Goal: Check status: Check status

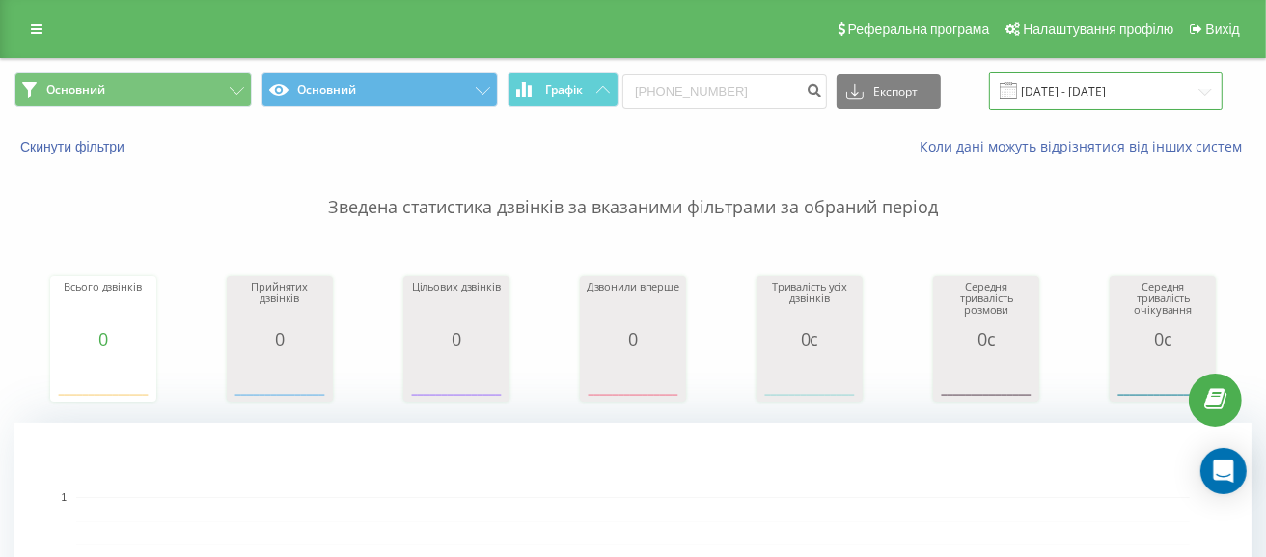
click at [1127, 100] on input "[DATE] - [DATE]" at bounding box center [1105, 91] width 233 height 38
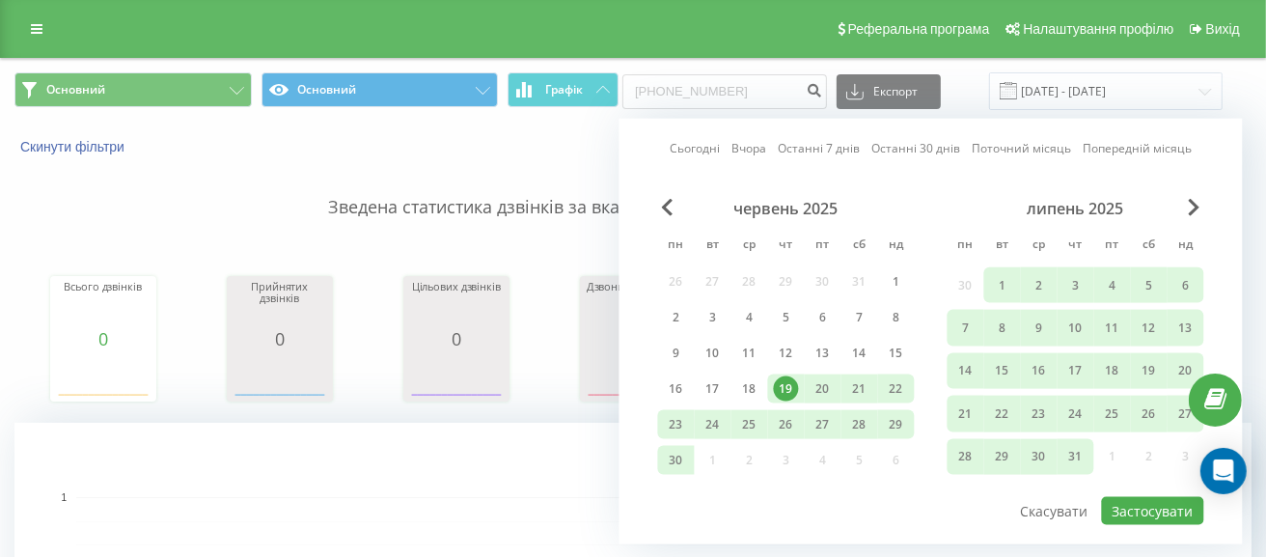
click at [706, 150] on link "Сьогодні" at bounding box center [695, 148] width 50 height 18
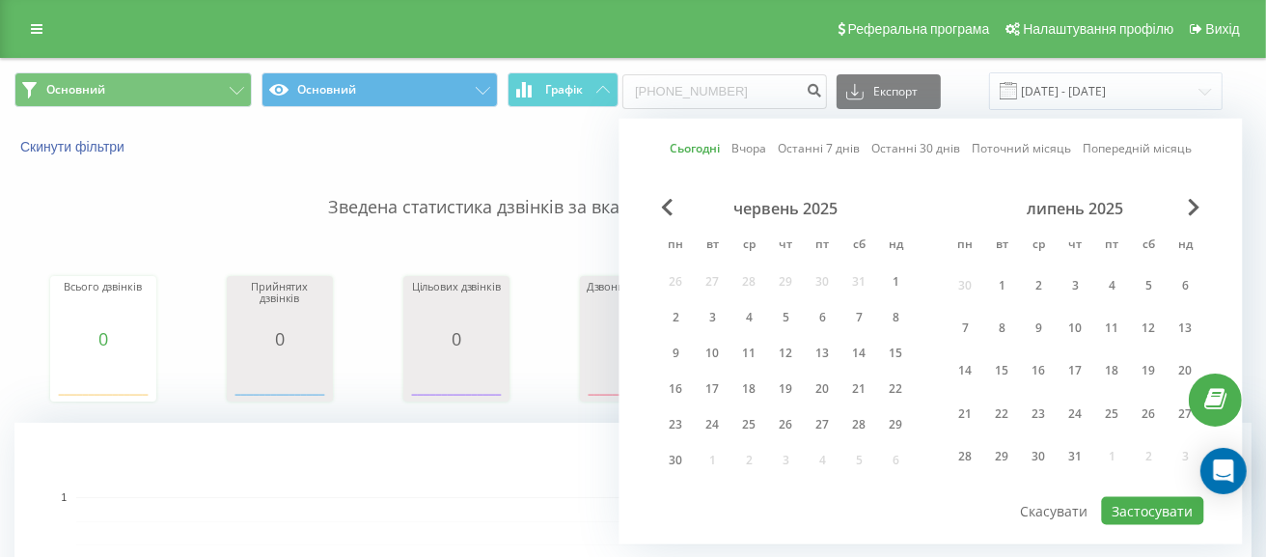
click at [710, 146] on link "Сьогодні" at bounding box center [695, 148] width 50 height 18
click at [1194, 186] on div "Сьогодні Вчора Останні 7 днів Останні 30 днів Поточний місяць Попередній місяць…" at bounding box center [930, 332] width 623 height 426
click at [1193, 199] on span "Next Month" at bounding box center [1195, 207] width 12 height 17
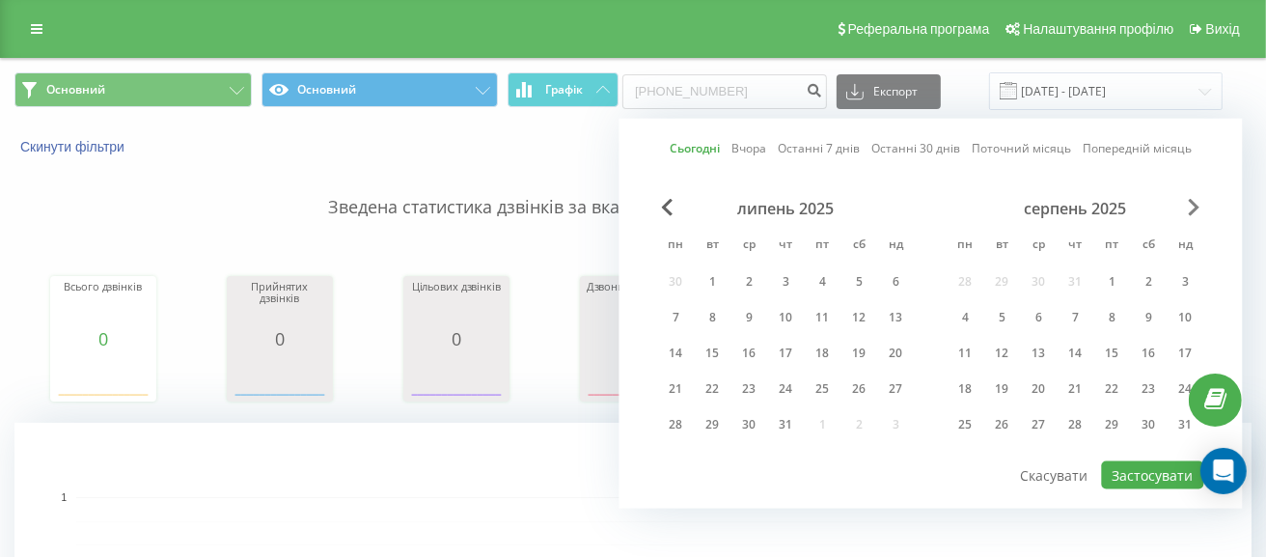
click at [1197, 203] on span "Next Month" at bounding box center [1195, 207] width 12 height 17
click at [962, 388] on div "22" at bounding box center [965, 388] width 25 height 25
click at [1144, 480] on button "Застосувати" at bounding box center [1153, 475] width 102 height 28
type input "22.09.2025 - 22.09.2025"
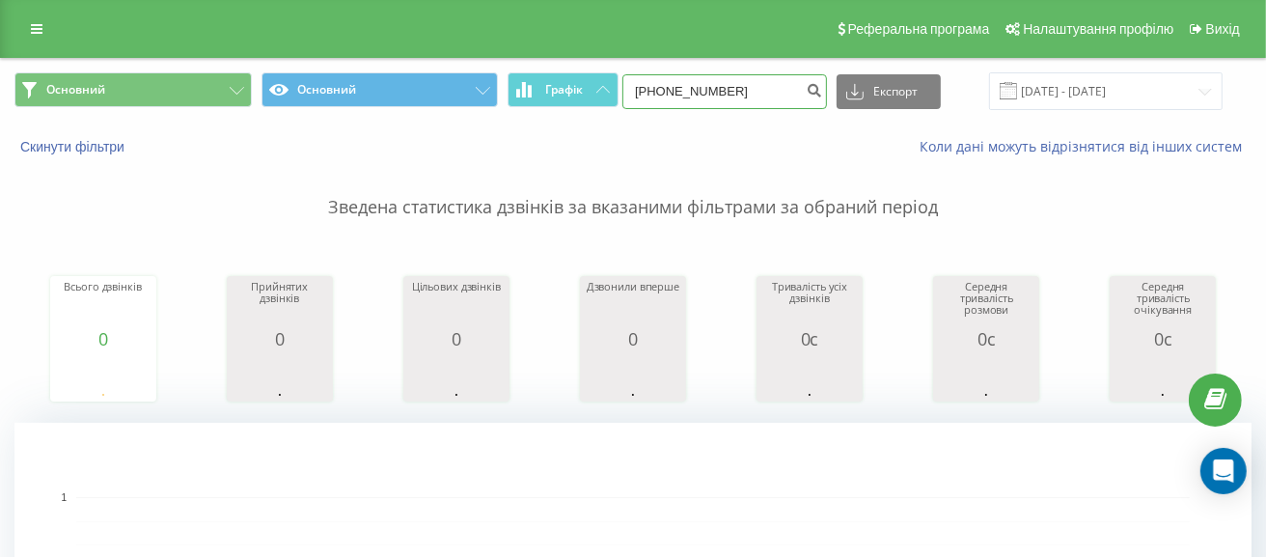
click at [780, 96] on input "[PHONE_NUMBER]" at bounding box center [724, 91] width 205 height 35
drag, startPoint x: 786, startPoint y: 93, endPoint x: 519, endPoint y: 64, distance: 268.8
click at [519, 64] on div "Основний Основний Графік +380938147957 Експорт .csv .xls .xlsx 22.09.2025 - 22.…" at bounding box center [633, 91] width 1264 height 65
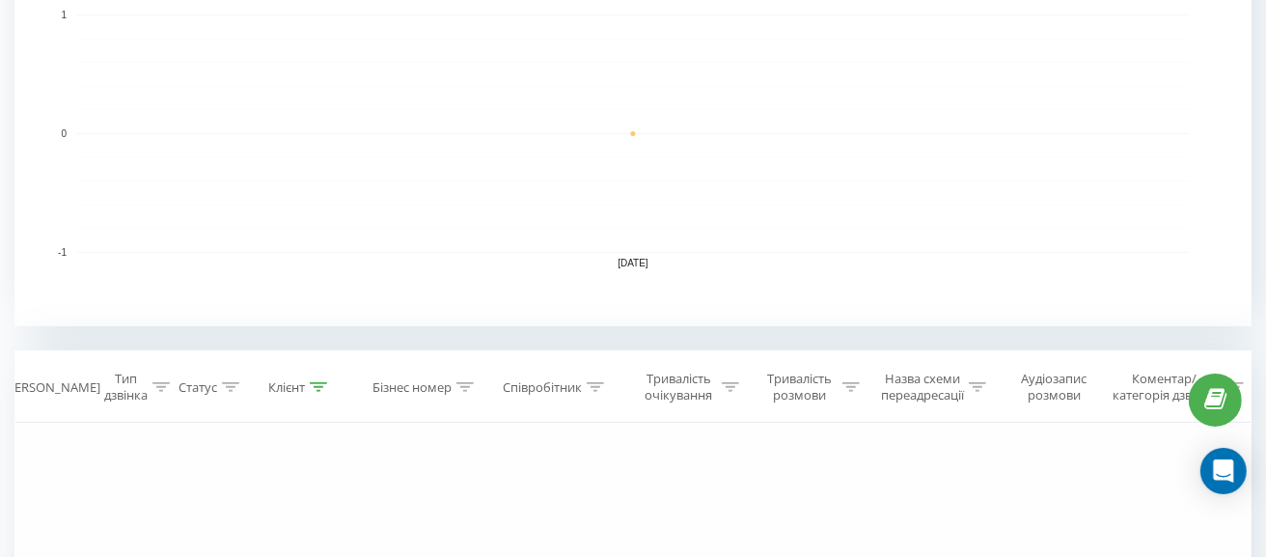
scroll to position [771, 0]
